Goal: Information Seeking & Learning: Learn about a topic

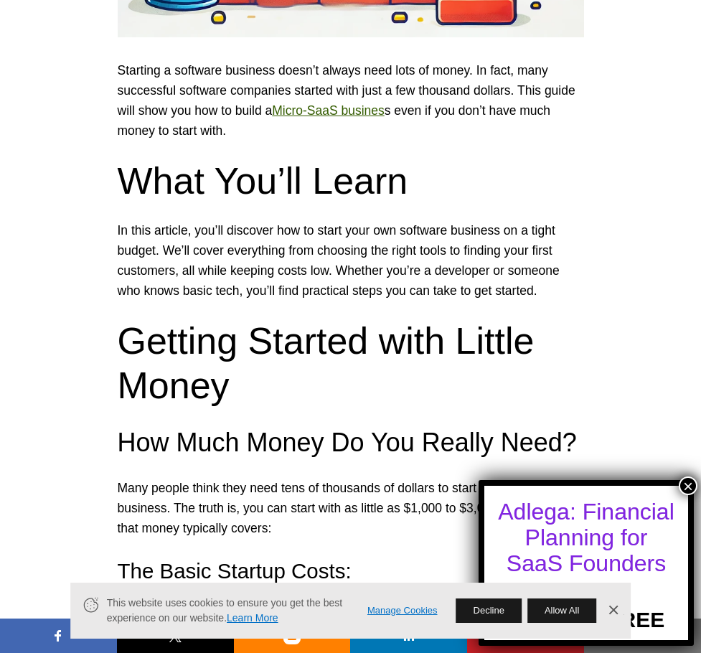
scroll to position [718, 0]
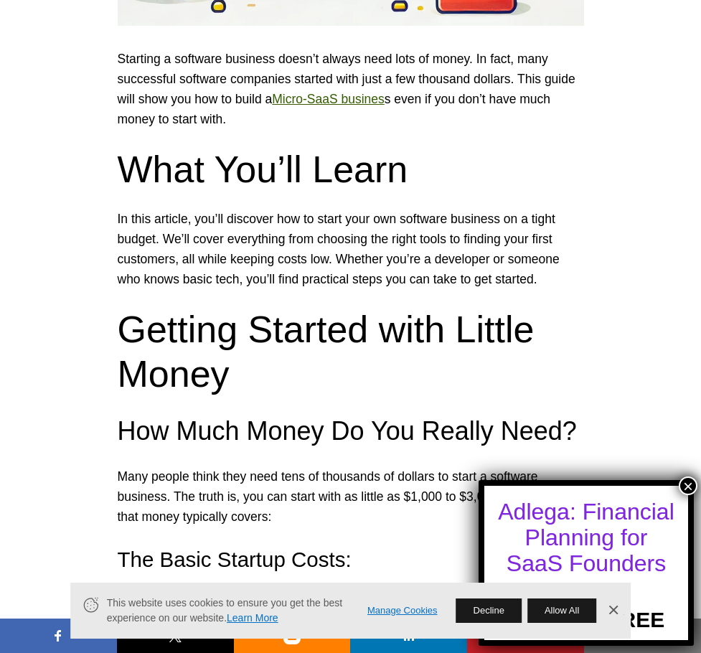
click at [349, 104] on link "Micro-SaaS busines" at bounding box center [328, 99] width 112 height 14
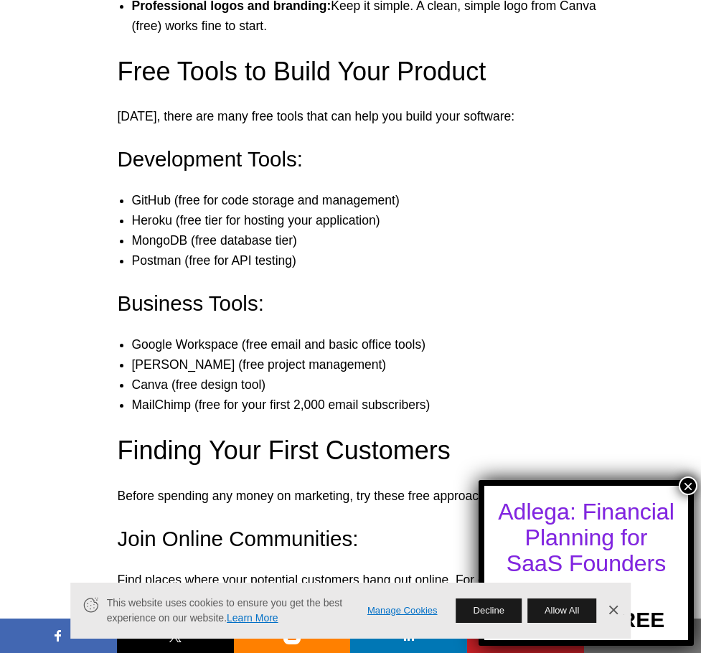
scroll to position [1794, 0]
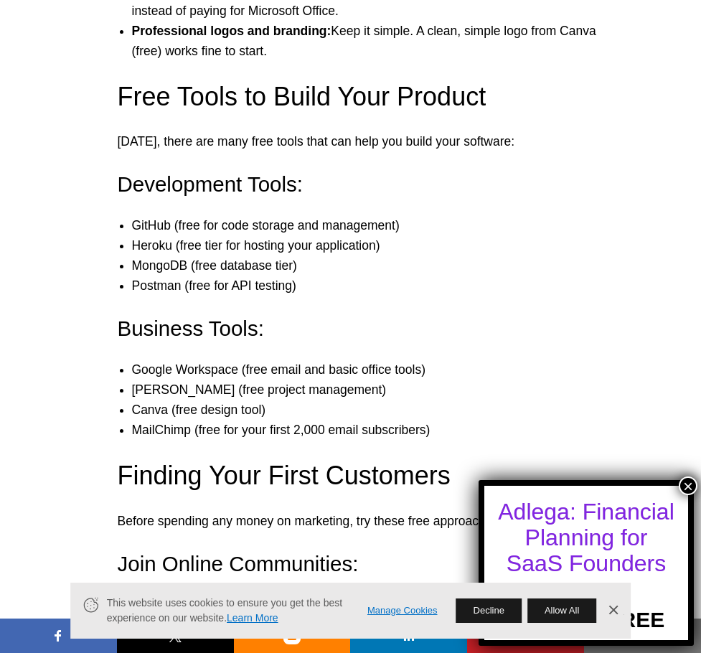
click at [144, 103] on h3 "Free Tools to Build Your Product" at bounding box center [351, 97] width 467 height 36
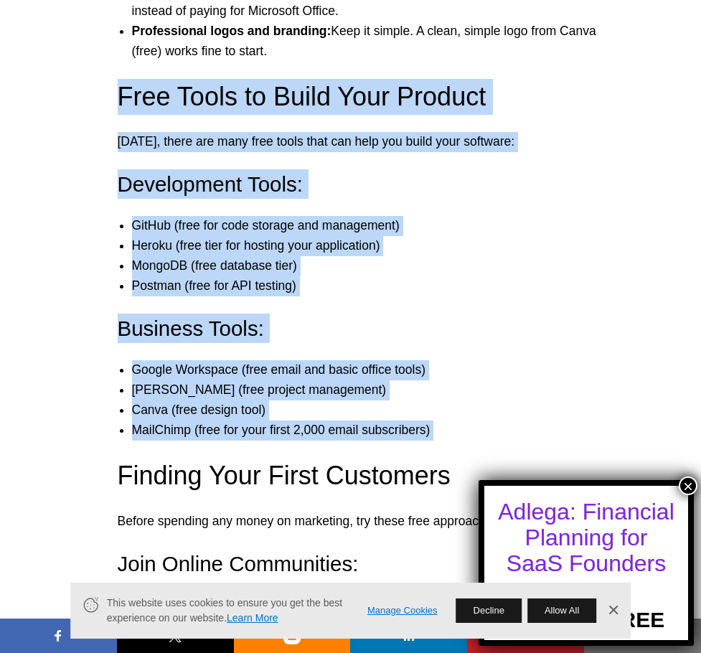
drag, startPoint x: 144, startPoint y: 103, endPoint x: 446, endPoint y: 436, distance: 448.7
click at [160, 248] on li "Heroku (free tier for hosting your application)" at bounding box center [365, 246] width 467 height 20
click at [141, 255] on li "Heroku (free tier for hosting your application)" at bounding box center [365, 246] width 467 height 20
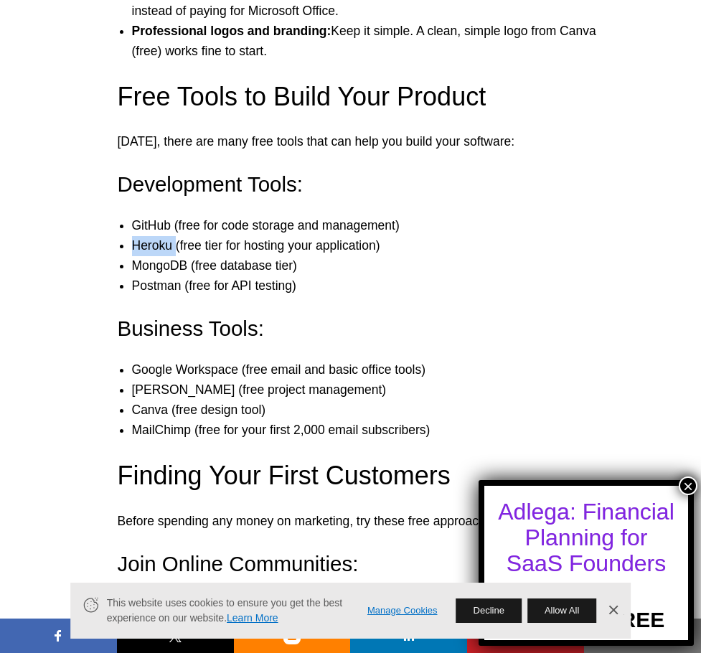
click at [141, 255] on li "Heroku (free tier for hosting your application)" at bounding box center [365, 246] width 467 height 20
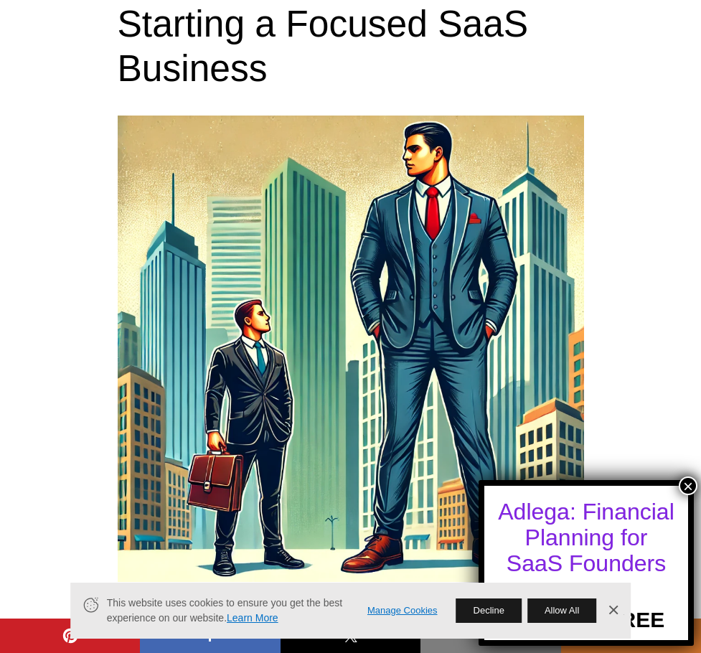
scroll to position [144, 0]
